Goal: Check status: Check status

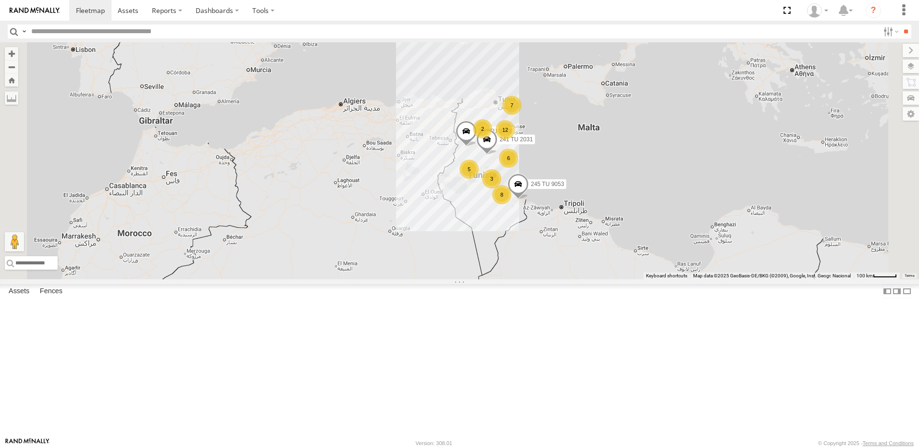
click at [515, 139] on div "12" at bounding box center [504, 129] width 19 height 19
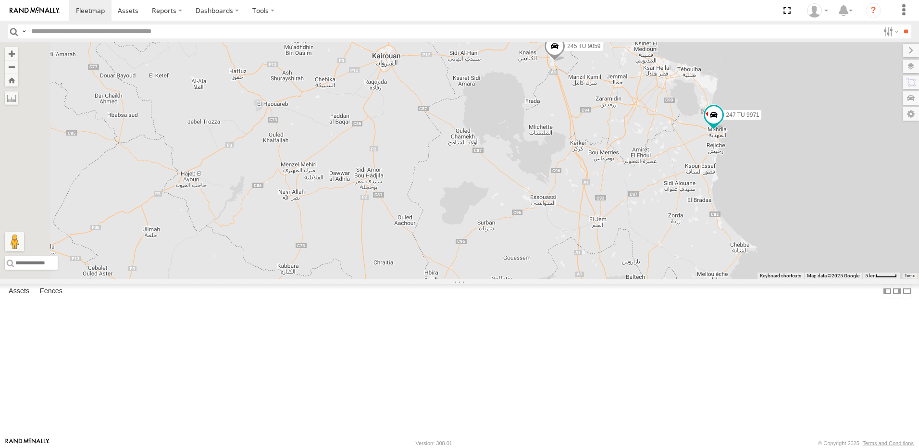
drag, startPoint x: 549, startPoint y: 296, endPoint x: 651, endPoint y: 241, distance: 115.7
click at [651, 241] on div "245 TU 9053 231 TU 3163 241 TU 2031 234 TU 2630 247 TU 9971 245 TU 9059 7 2" at bounding box center [459, 160] width 919 height 237
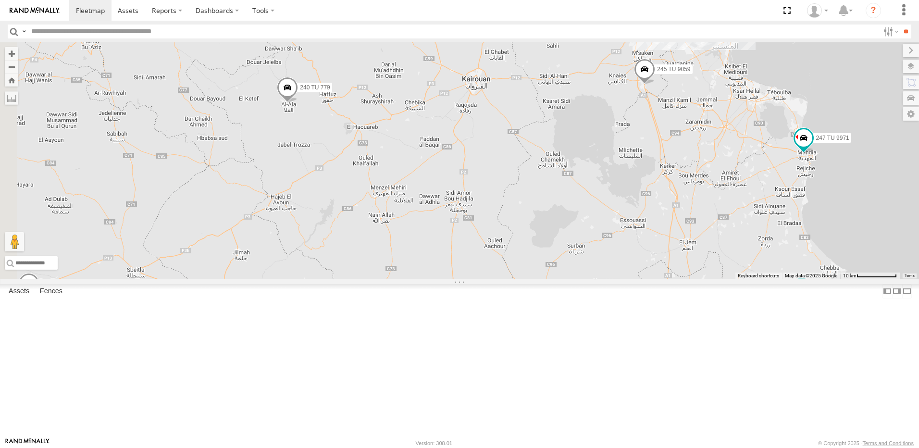
drag, startPoint x: 389, startPoint y: 231, endPoint x: 465, endPoint y: 244, distance: 77.5
click at [465, 244] on div "245 TU 9053 231 TU 3163 241 TU 2031 234 TU 2630 247 TU 9971 245 TU 9059 7 2 245…" at bounding box center [459, 160] width 919 height 237
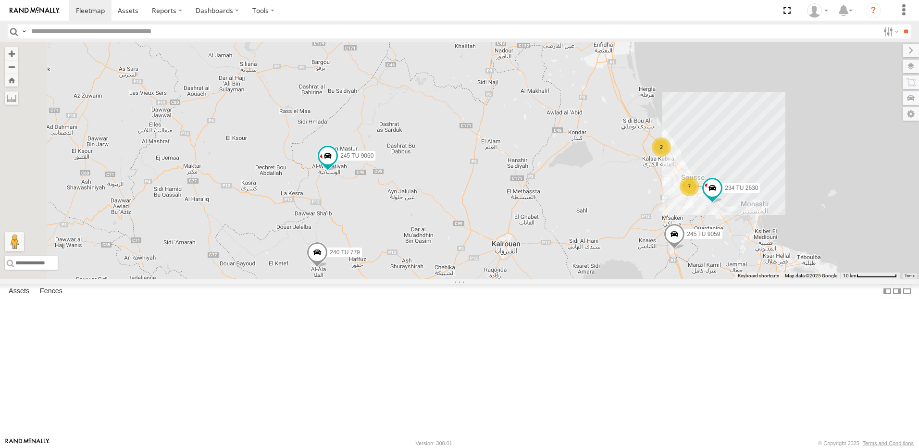
drag, startPoint x: 610, startPoint y: 222, endPoint x: 660, endPoint y: 369, distance: 155.0
click at [660, 279] on div "245 TU 9053 231 TU 3163 241 TU 2031 234 TU 2630 247 TU 9971 245 TU 9059 7 2 245…" at bounding box center [459, 160] width 919 height 237
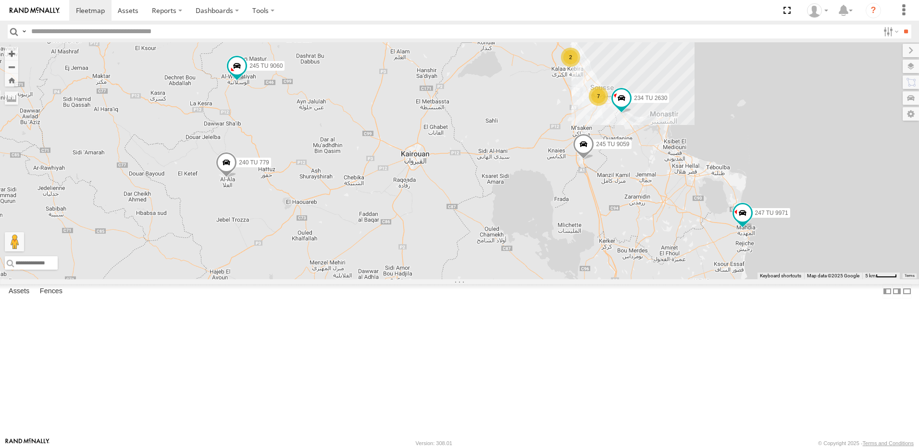
drag, startPoint x: 652, startPoint y: 306, endPoint x: 559, endPoint y: 209, distance: 134.3
click at [559, 209] on div "245 TU 9053 231 TU 3163 241 TU 2031 234 TU 2630 247 TU 9971 245 TU 9059 7 2 245…" at bounding box center [459, 160] width 919 height 237
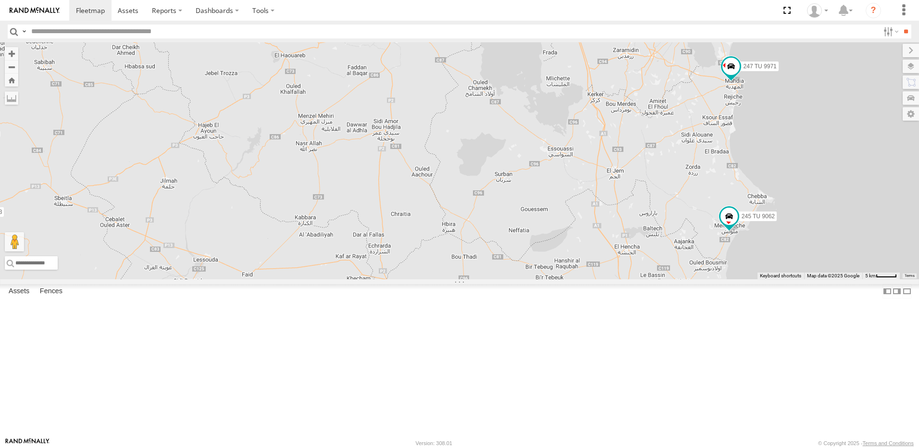
drag, startPoint x: 737, startPoint y: 243, endPoint x: 738, endPoint y: 155, distance: 87.9
click at [738, 155] on div "245 TU 9053 231 TU 3163 241 TU 2031 234 TU 2630 247 TU 9971 245 TU 9059 7 2 245…" at bounding box center [459, 160] width 919 height 237
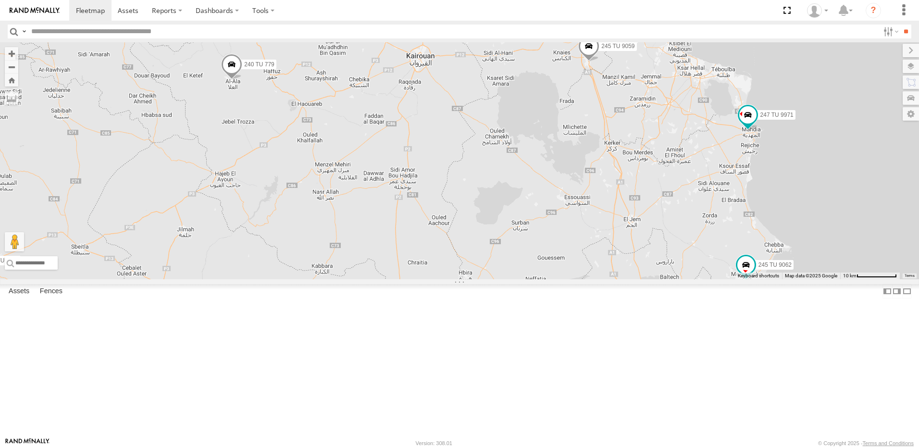
drag, startPoint x: 651, startPoint y: 234, endPoint x: 668, endPoint y: 282, distance: 51.4
click at [668, 279] on div "245 TU 9053 231 TU 3163 241 TU 2031 234 TU 2630 247 TU 9971 245 TU 9059 7 2 245…" at bounding box center [459, 160] width 919 height 237
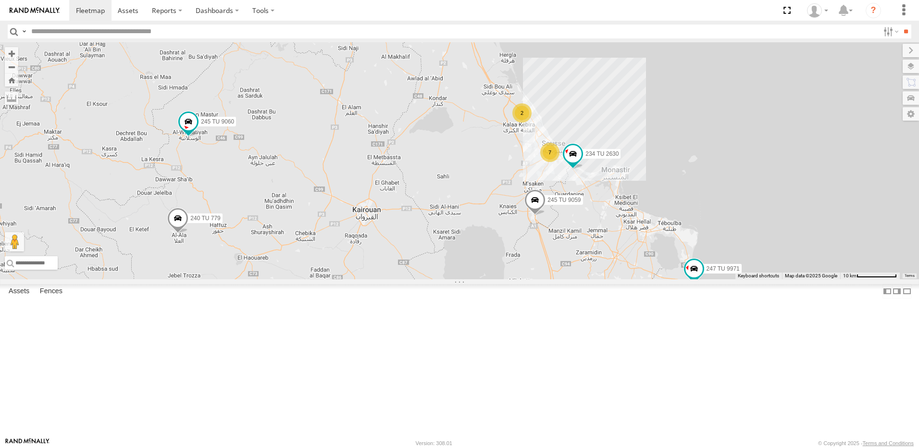
drag, startPoint x: 702, startPoint y: 193, endPoint x: 646, endPoint y: 350, distance: 167.0
click at [646, 279] on div "245 TU 9053 231 TU 3163 241 TU 2031 234 TU 2630 247 TU 9971 245 TU 9059 7 2 245…" at bounding box center [459, 160] width 919 height 237
click at [559, 162] on div "7" at bounding box center [549, 152] width 19 height 19
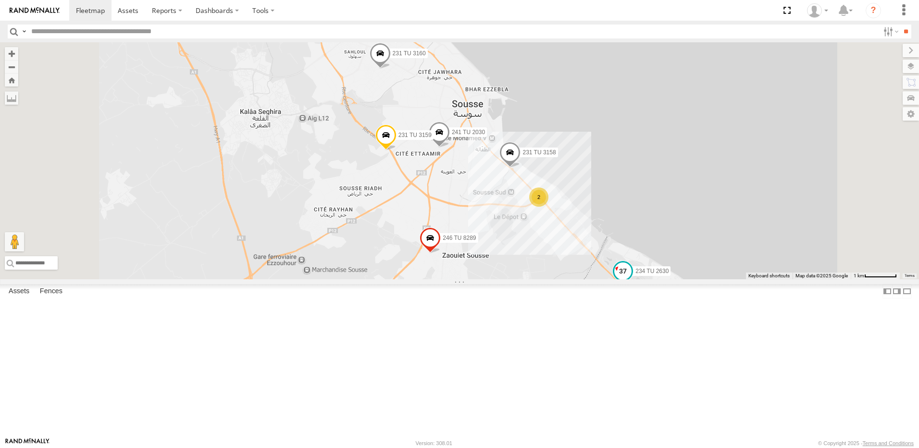
click at [631, 280] on span at bounding box center [622, 270] width 17 height 17
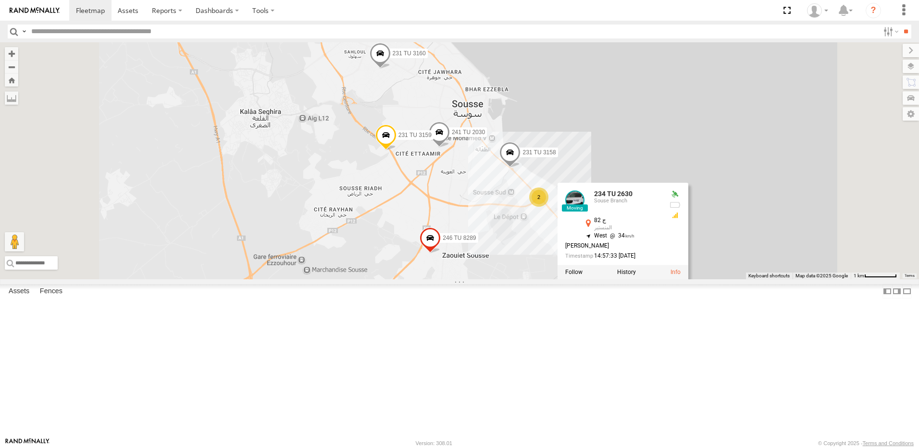
click at [654, 279] on div "245 TU 9053 231 TU 3163 241 TU 2031 234 TU 2630 247 TU 9971 245 TU 9059 245 TU …" at bounding box center [459, 160] width 919 height 237
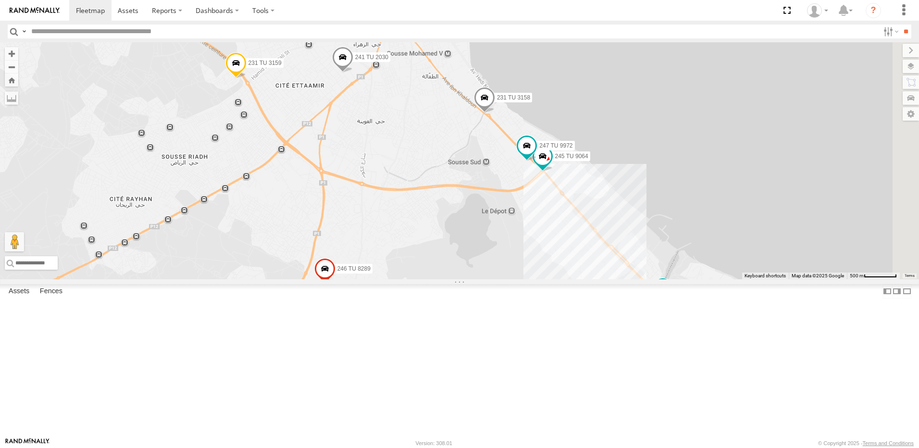
drag, startPoint x: 673, startPoint y: 270, endPoint x: 570, endPoint y: 237, distance: 107.7
click at [570, 237] on div "245 TU 9053 231 TU 3163 241 TU 2031 234 TU 2630 247 TU 9971 245 TU 9059 245 TU …" at bounding box center [459, 160] width 919 height 237
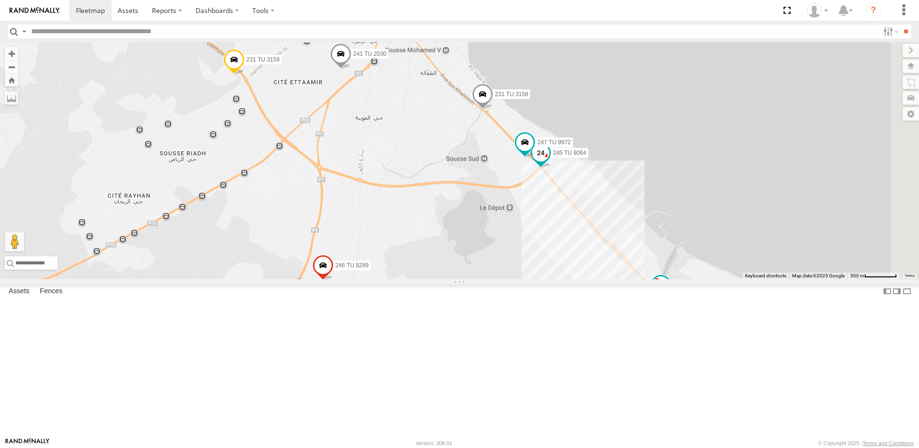
click at [549, 161] on span at bounding box center [540, 152] width 17 height 17
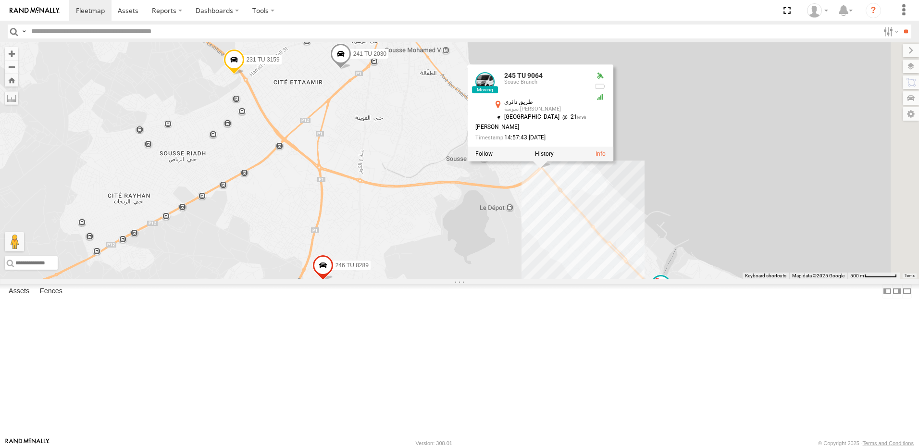
click at [634, 279] on div "245 TU 9053 231 TU 3163 241 TU 2031 234 TU 2630 247 TU 9971 245 TU 9059 245 TU …" at bounding box center [459, 160] width 919 height 237
click at [635, 279] on div "245 TU 9053 231 TU 3163 241 TU 2031 234 TU 2630 247 TU 9971 245 TU 9059 245 TU …" at bounding box center [459, 160] width 919 height 237
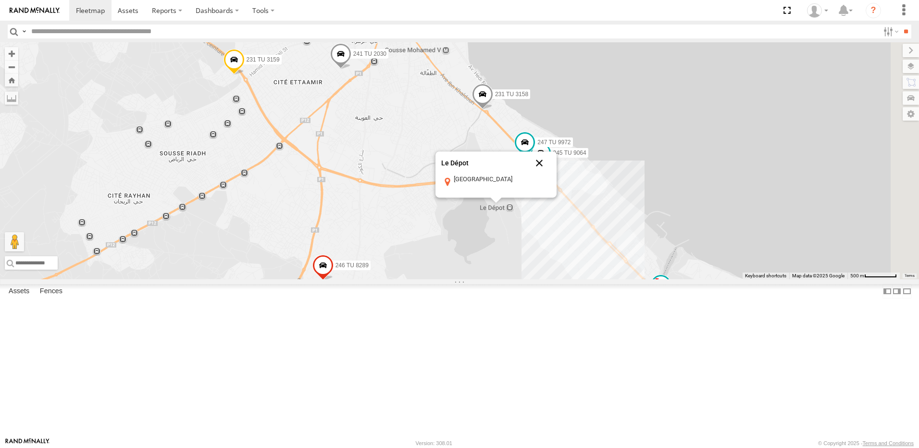
click at [551, 174] on button "Close" at bounding box center [539, 162] width 23 height 23
click at [533, 150] on span at bounding box center [524, 141] width 17 height 17
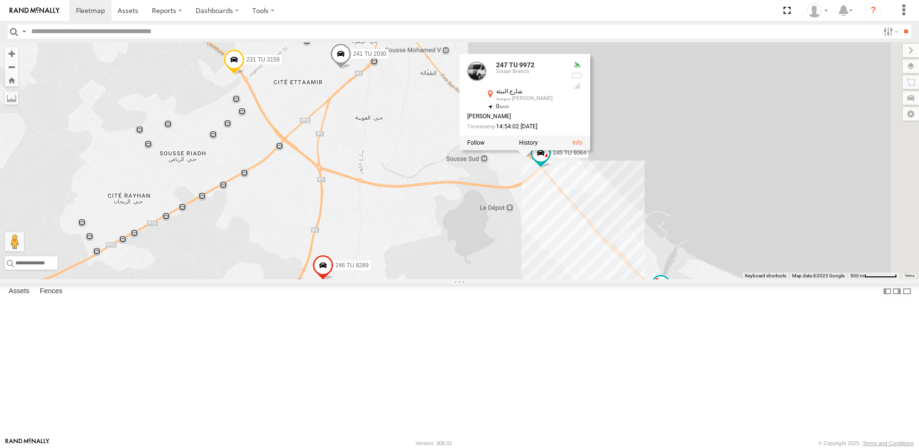
click at [644, 266] on div "245 TU 9053 231 TU 3163 241 TU 2031 234 TU 2630 247 TU 9971 245 TU 9059 245 TU …" at bounding box center [459, 160] width 919 height 237
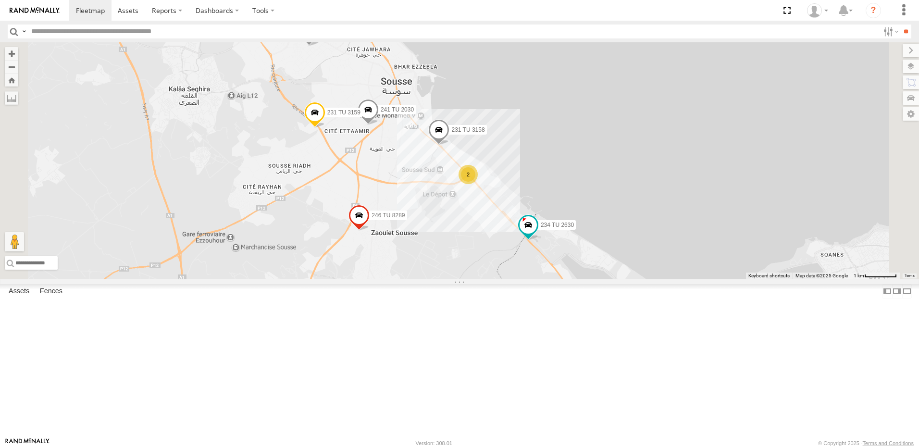
drag, startPoint x: 470, startPoint y: 235, endPoint x: 530, endPoint y: 266, distance: 67.0
click at [530, 266] on div "245 TU 9053 231 TU 3163 241 TU 2031 234 TU 2630 247 TU 9971 245 TU 9059 245 TU …" at bounding box center [459, 160] width 919 height 237
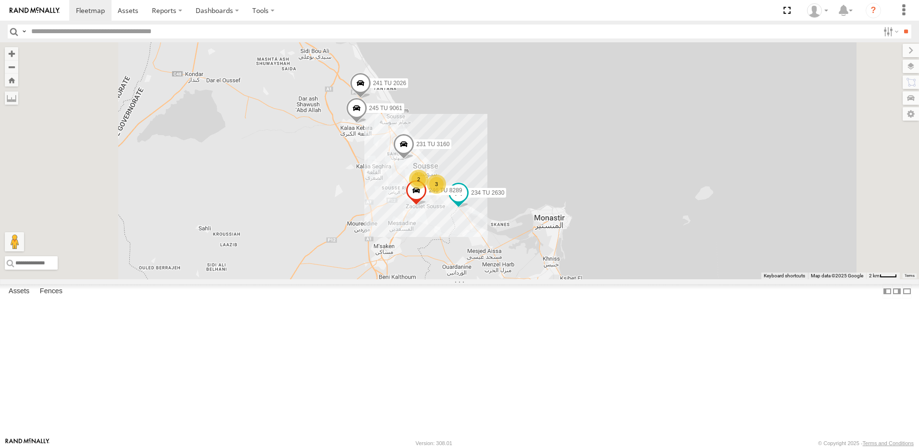
click at [367, 123] on span at bounding box center [356, 111] width 21 height 26
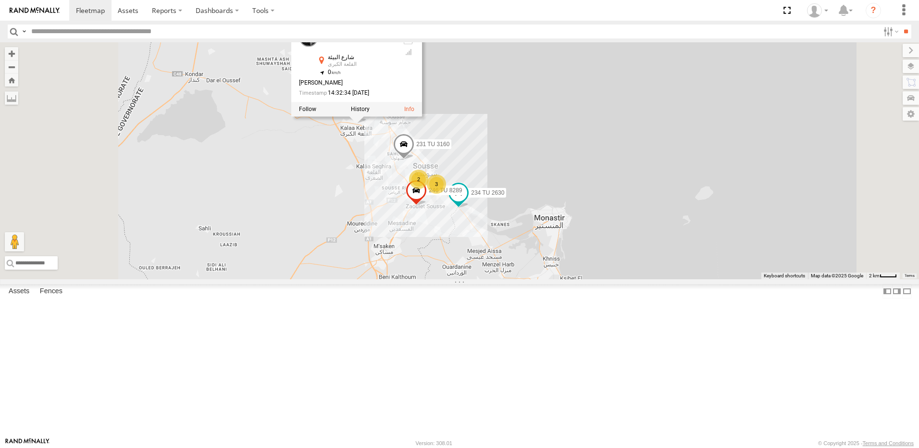
click at [464, 228] on div "245 TU 9053 231 TU 3163 241 TU 2031 234 TU 2630 247 TU 9971 245 TU 9059 245 TU …" at bounding box center [459, 160] width 919 height 237
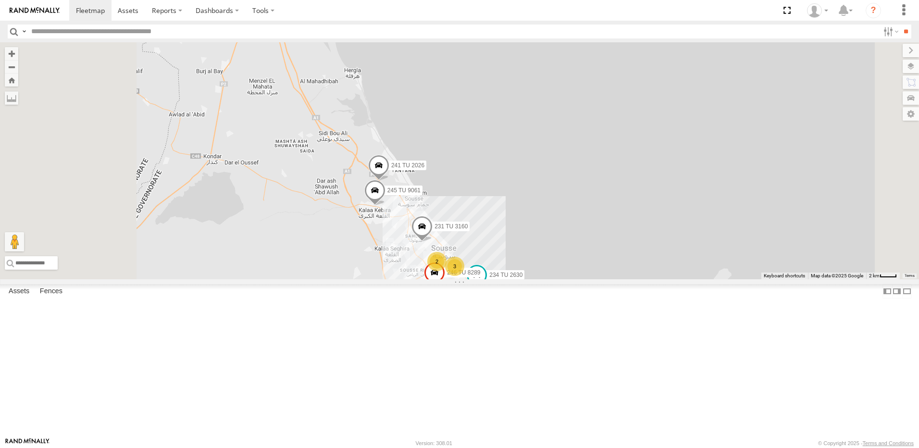
drag, startPoint x: 491, startPoint y: 243, endPoint x: 512, endPoint y: 333, distance: 92.3
click at [512, 279] on div "245 TU 9053 231 TU 3163 241 TU 2031 234 TU 2630 247 TU 9971 245 TU 9059 245 TU …" at bounding box center [459, 160] width 919 height 237
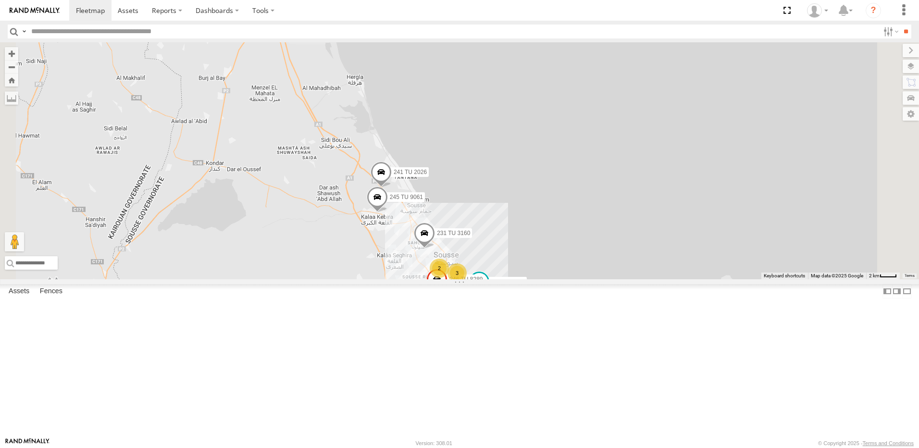
click at [392, 187] on span at bounding box center [380, 174] width 21 height 26
click at [448, 279] on div "234 TU 2630 241 TU 2026 245 TU 9061 231 TU 3160 246 TU 8289 2 3" at bounding box center [459, 160] width 919 height 237
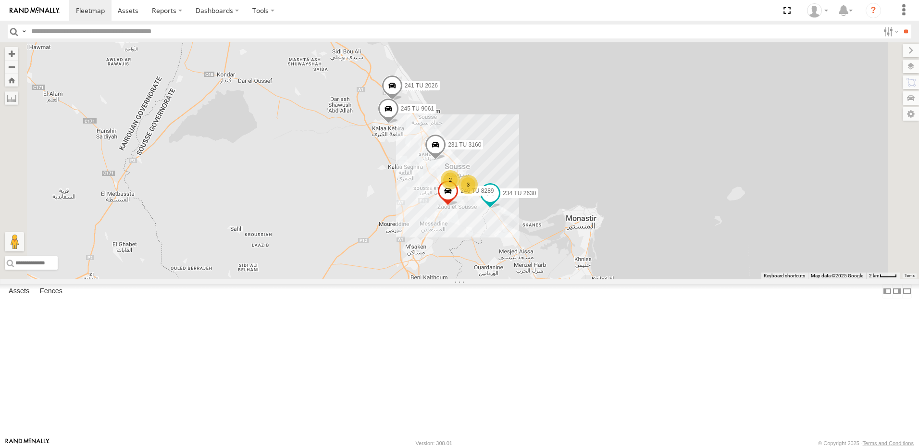
drag, startPoint x: 420, startPoint y: 380, endPoint x: 433, endPoint y: 283, distance: 97.4
click at [433, 279] on div "234 TU 2630 241 TU 2026 245 TU 9061 231 TU 3160 246 TU 8289 2 3" at bounding box center [459, 160] width 919 height 237
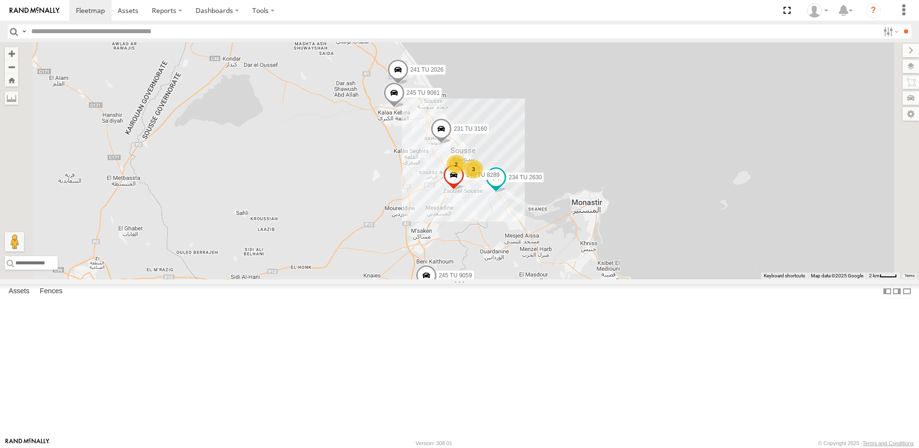
drag, startPoint x: 408, startPoint y: 285, endPoint x: 477, endPoint y: 262, distance: 72.5
click at [461, 269] on div "234 TU 2630 241 TU 2026 245 TU 9061 231 TU 3160 246 TU 8289 2 3 245 TU 9059" at bounding box center [459, 160] width 919 height 237
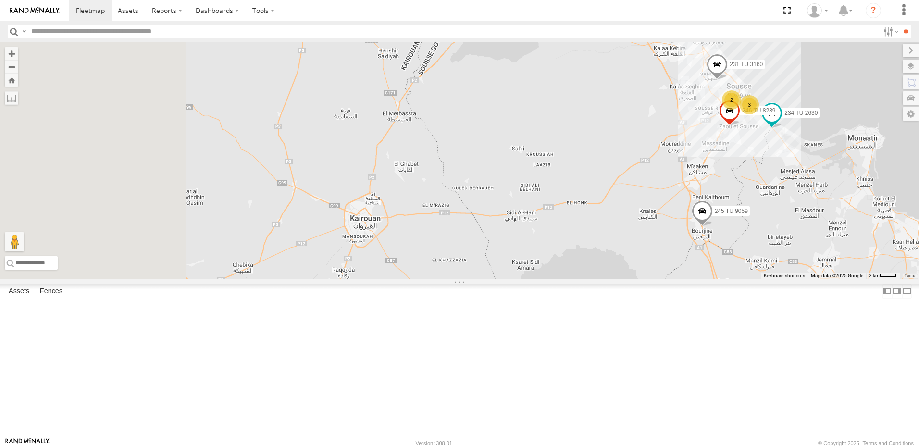
drag, startPoint x: 445, startPoint y: 286, endPoint x: 668, endPoint y: 217, distance: 232.8
click at [667, 218] on div "234 TU 2630 241 TU 2026 245 TU 9061 231 TU 3160 246 TU 8289 2 3 245 TU 9059" at bounding box center [459, 160] width 919 height 237
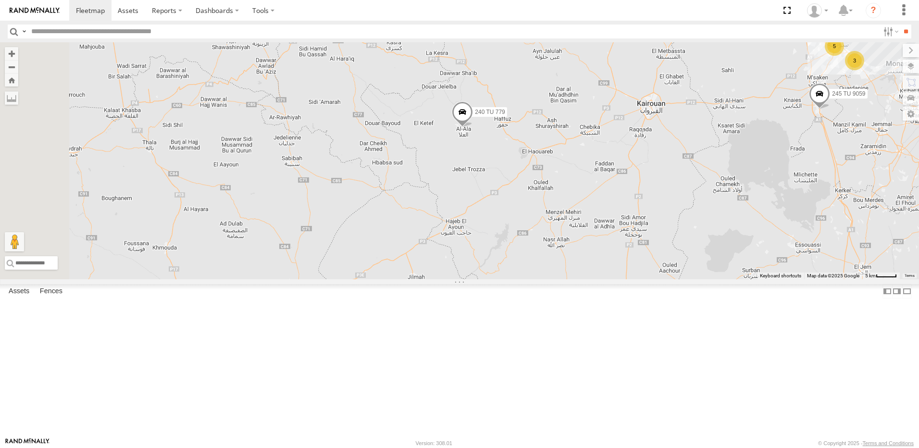
drag, startPoint x: 464, startPoint y: 253, endPoint x: 667, endPoint y: 207, distance: 208.4
click at [667, 207] on div "245 TU 9059 5 3 2 245 TU 9060 240 TU 779 247 TU 9971" at bounding box center [459, 160] width 919 height 237
click at [482, 25] on span at bounding box center [473, 15] width 17 height 17
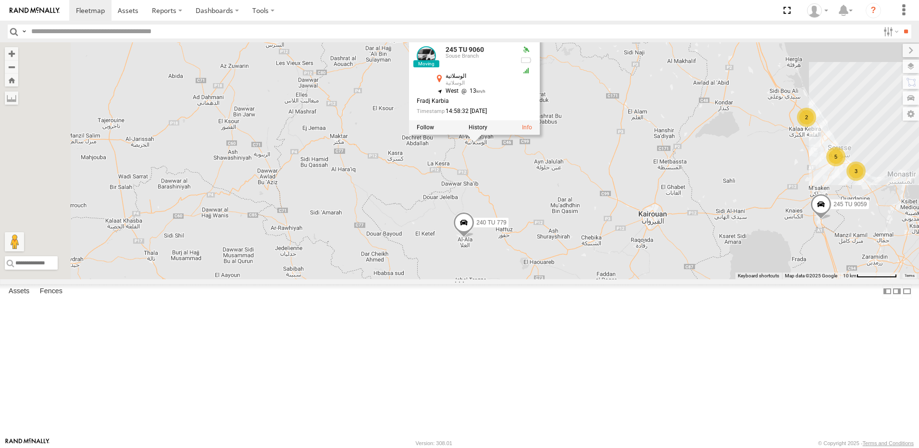
drag, startPoint x: 529, startPoint y: 259, endPoint x: 530, endPoint y: 332, distance: 72.1
click at [530, 279] on div "245 TU 9059 5 3 2 245 TU 9060 240 TU 779 247 TU 9971 231 TU 3163 245 TU 9060 [G…" at bounding box center [459, 160] width 919 height 237
click at [474, 238] on span at bounding box center [463, 225] width 21 height 26
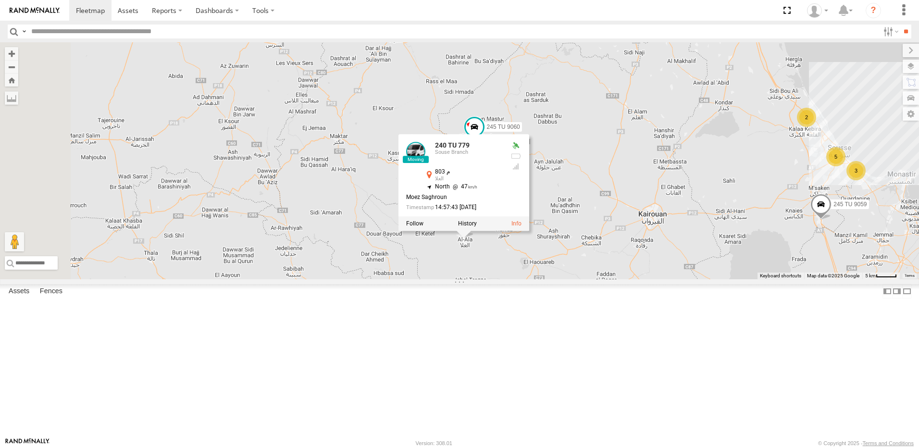
click at [454, 253] on div "245 TU 9059 5 3 2 245 TU 9060 240 TU 779 247 TU 9971 231 TU 3163 240 TU 779 Sou…" at bounding box center [459, 160] width 919 height 237
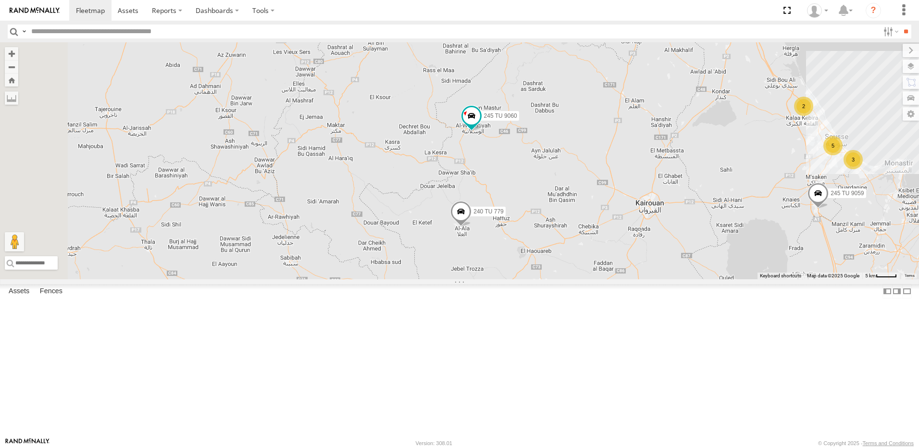
drag, startPoint x: 476, startPoint y: 347, endPoint x: 481, endPoint y: 240, distance: 107.3
click at [480, 245] on div "245 TU 9059 5 3 2 245 TU 9060 240 TU 779 247 TU 9971 231 TU 3163" at bounding box center [459, 160] width 919 height 237
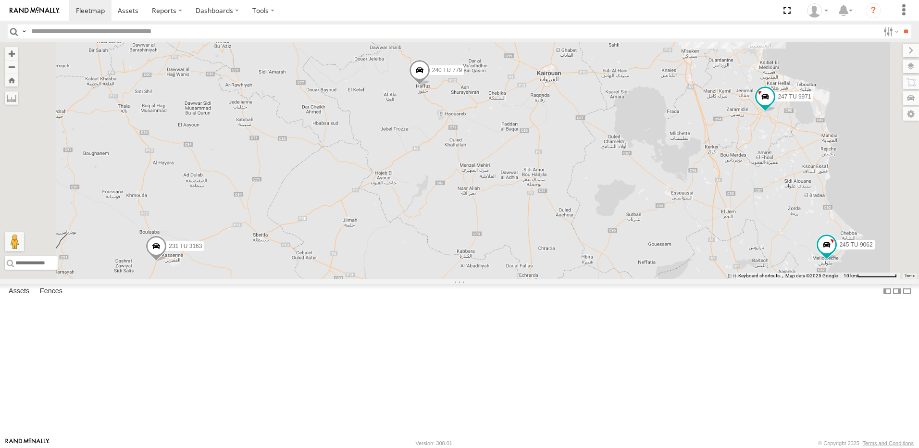
drag, startPoint x: 660, startPoint y: 177, endPoint x: 596, endPoint y: 328, distance: 164.1
click at [594, 279] on div "245 TU 4334 231 TU 3163 245 TU 9063 245 TU 9062 241 TU 2031 245 TU 9060 240 TU …" at bounding box center [459, 160] width 919 height 237
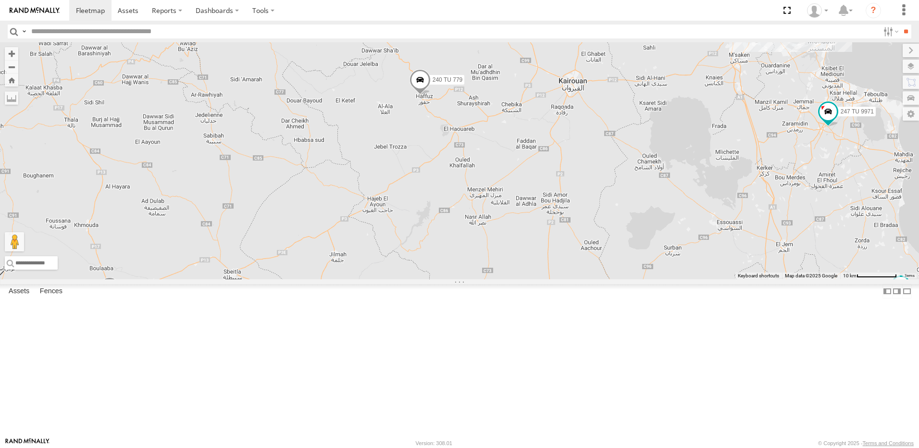
drag, startPoint x: 620, startPoint y: 255, endPoint x: 607, endPoint y: 298, distance: 45.3
click at [607, 279] on div "245 TU 4334 231 TU 3163 245 TU 9063 245 TU 9062 241 TU 2031 245 TU 9060 240 TU …" at bounding box center [459, 160] width 919 height 237
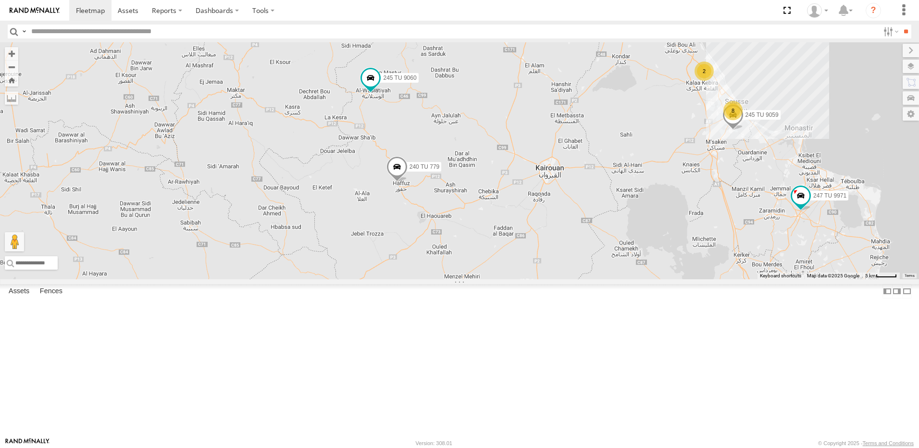
click at [407, 182] on span at bounding box center [396, 169] width 21 height 26
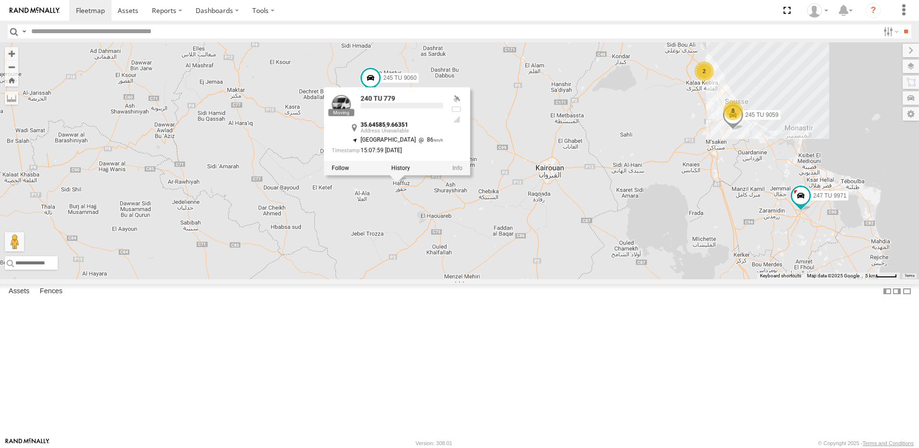
click at [700, 229] on div "245 TU 4334 231 TU 3163 245 TU 9063 245 TU 9062 241 TU 2031 245 TU 9060 240 TU …" at bounding box center [459, 160] width 919 height 237
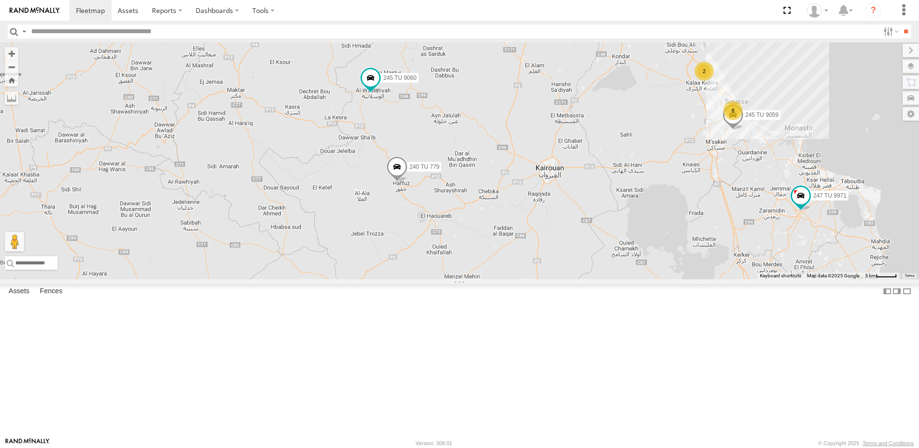
click at [690, 257] on div "245 TU 4334 231 TU 3163 245 TU 9063 245 TU 9062 241 TU 2031 245 TU 9060 240 TU …" at bounding box center [459, 160] width 919 height 237
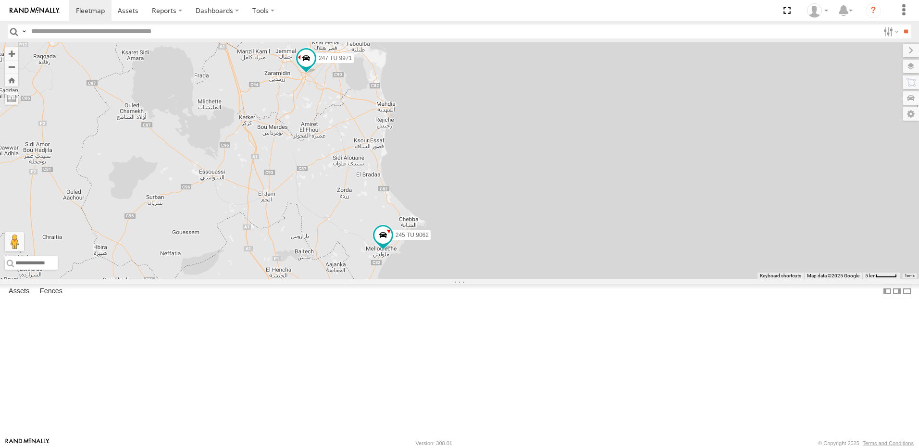
drag, startPoint x: 447, startPoint y: 216, endPoint x: 614, endPoint y: 269, distance: 175.0
click at [614, 269] on div "245 TU 4334 231 TU 3163 245 TU 9063 245 TU 9062 241 TU 2031 245 TU 9060 240 TU …" at bounding box center [459, 160] width 919 height 237
click at [394, 250] on span at bounding box center [382, 237] width 21 height 26
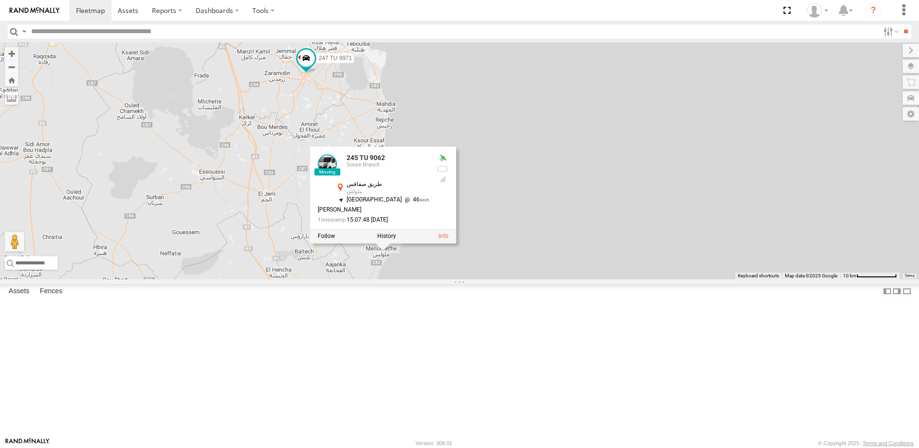
click at [420, 261] on div "245 TU 4334 231 TU 3163 245 TU 9063 245 TU 9062 241 TU 2031 245 TU 9060 240 TU …" at bounding box center [459, 160] width 919 height 237
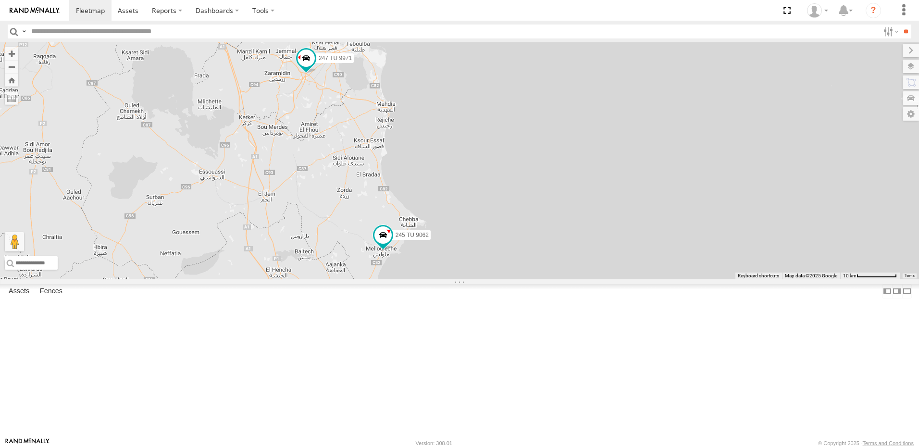
drag, startPoint x: 461, startPoint y: 199, endPoint x: 468, endPoint y: 238, distance: 39.5
click at [468, 238] on div "245 TU 4334 231 TU 3163 245 TU 9063 245 TU 9062 241 TU 2031 245 TU 9060 240 TU …" at bounding box center [459, 160] width 919 height 237
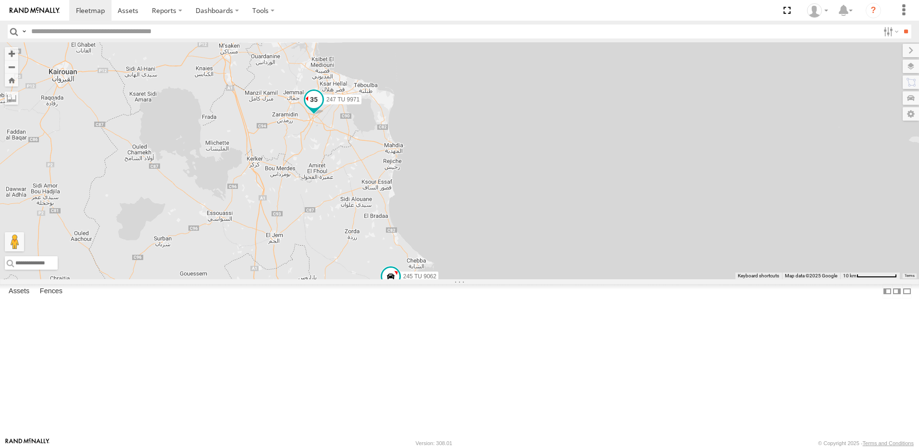
click at [322, 108] on span at bounding box center [313, 99] width 17 height 17
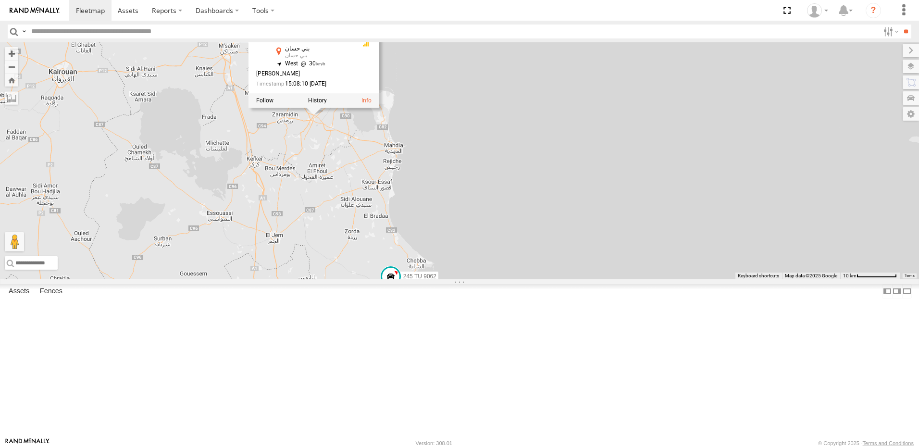
click at [436, 224] on div "245 TU 4334 231 TU 3163 245 TU 9063 245 TU 9062 241 TU 2031 245 TU 9060 240 TU …" at bounding box center [459, 160] width 919 height 237
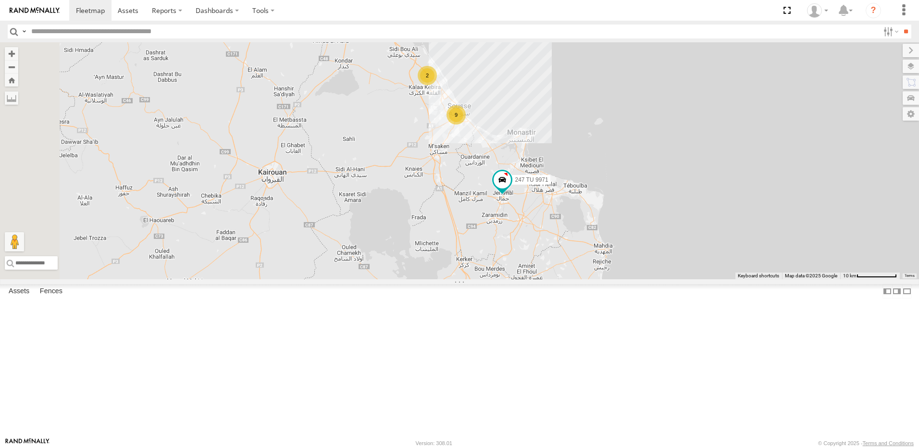
drag, startPoint x: 365, startPoint y: 213, endPoint x: 577, endPoint y: 317, distance: 235.9
click at [577, 279] on div "245 TU 9062 247 TU 9971 9 2" at bounding box center [459, 160] width 919 height 237
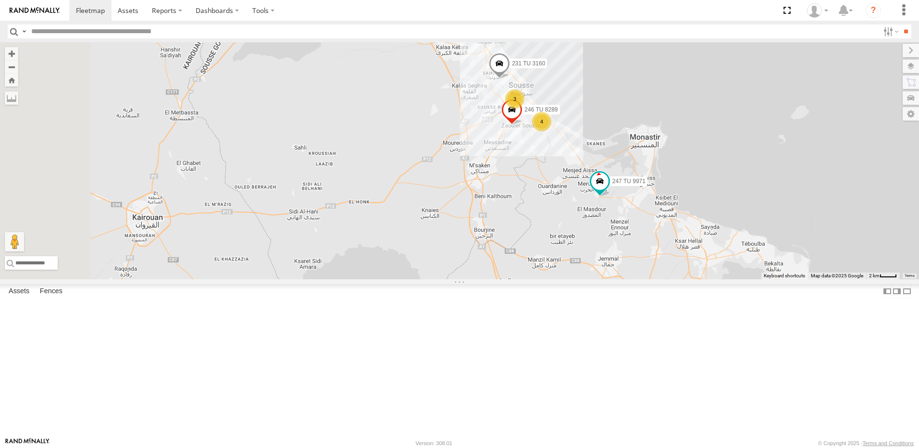
drag, startPoint x: 475, startPoint y: 230, endPoint x: 672, endPoint y: 236, distance: 197.1
click at [672, 236] on div "240 TU 779 247 TU 9971 245 TU 9062 245 TU 9060 246 TU 8283 3 4 241 TU 2026 245 …" at bounding box center [459, 160] width 919 height 237
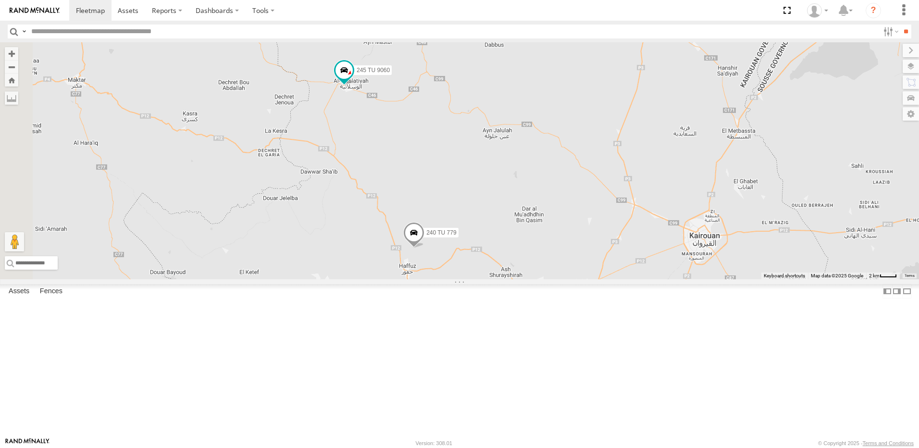
drag, startPoint x: 516, startPoint y: 210, endPoint x: 476, endPoint y: 189, distance: 44.9
click at [476, 189] on div "240 TU 779 247 TU 9971 245 TU 9062 245 TU 9060 246 TU 8283 3 4 241 TU 2026 245 …" at bounding box center [459, 160] width 919 height 237
